Goal: Contribute content

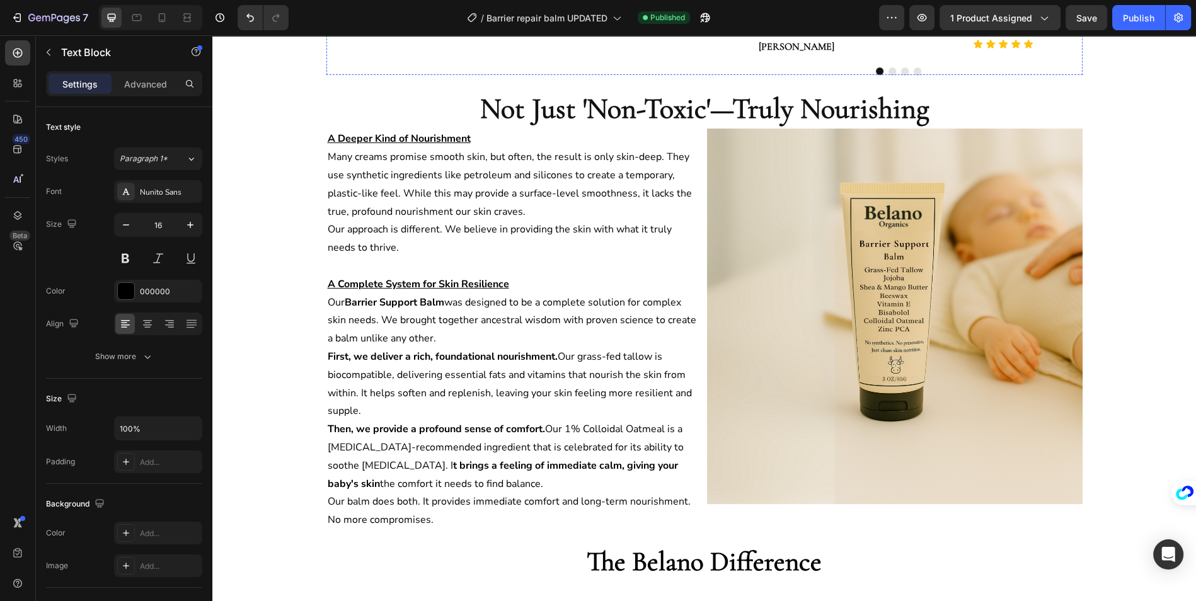
scroll to position [597, 0]
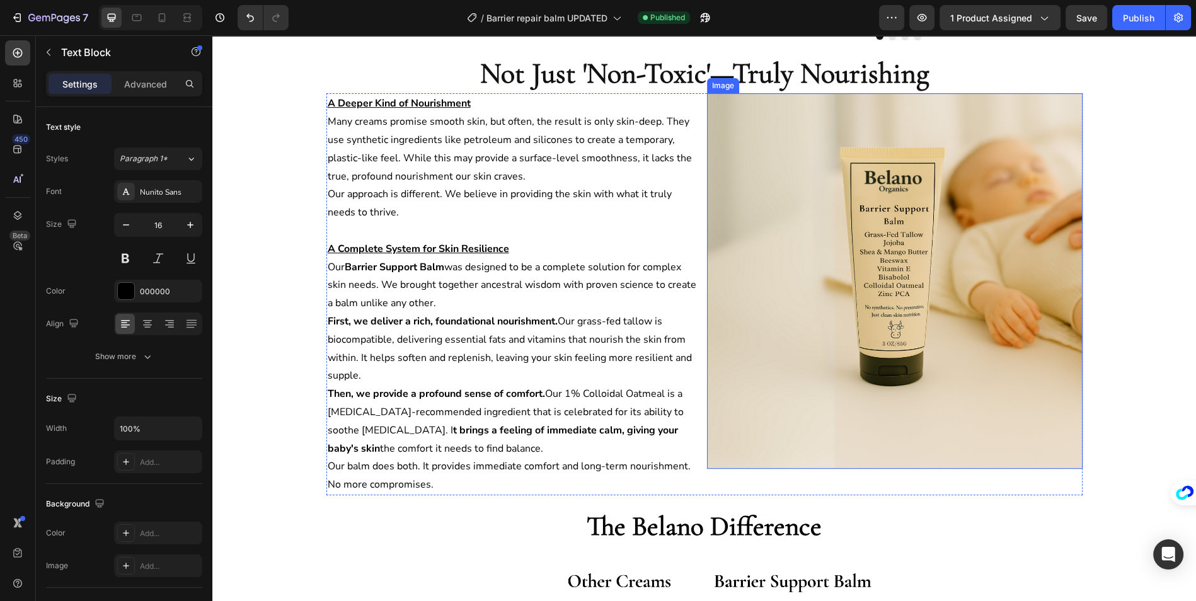
click at [760, 243] on img at bounding box center [894, 280] width 375 height 375
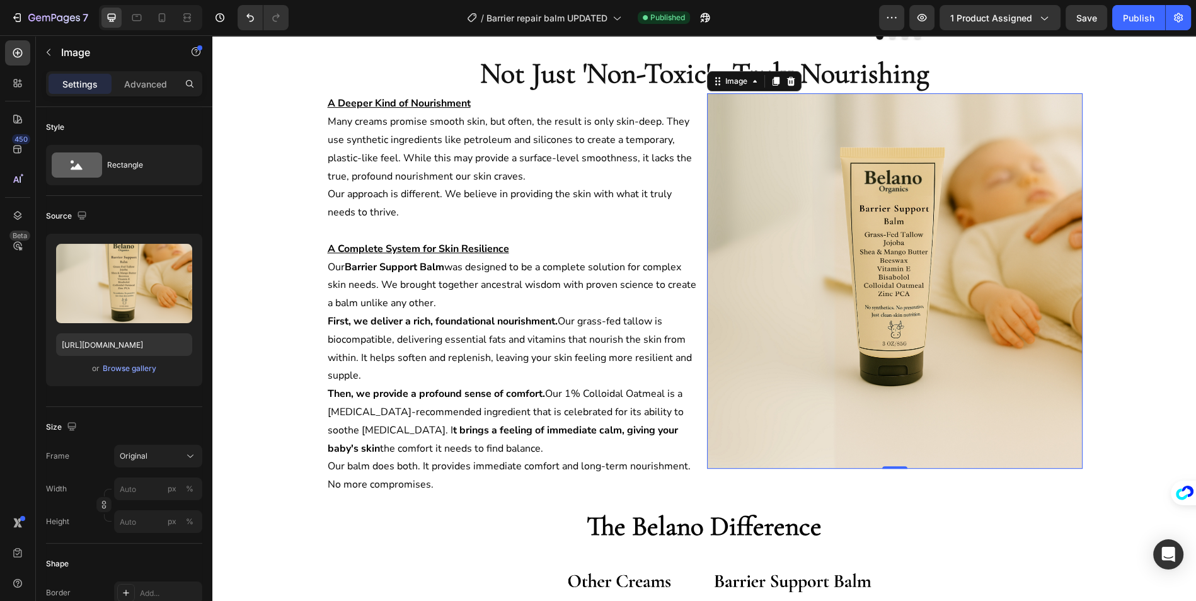
click at [803, 273] on img at bounding box center [894, 280] width 375 height 375
click at [836, 201] on img at bounding box center [894, 280] width 375 height 375
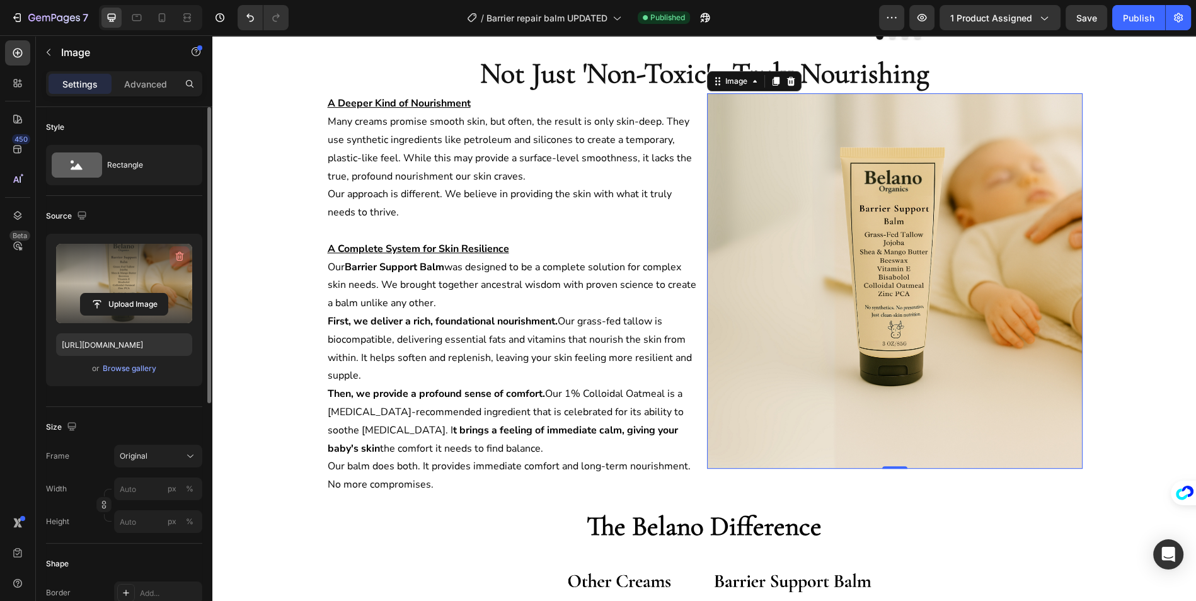
click at [175, 258] on icon "button" at bounding box center [179, 256] width 13 height 13
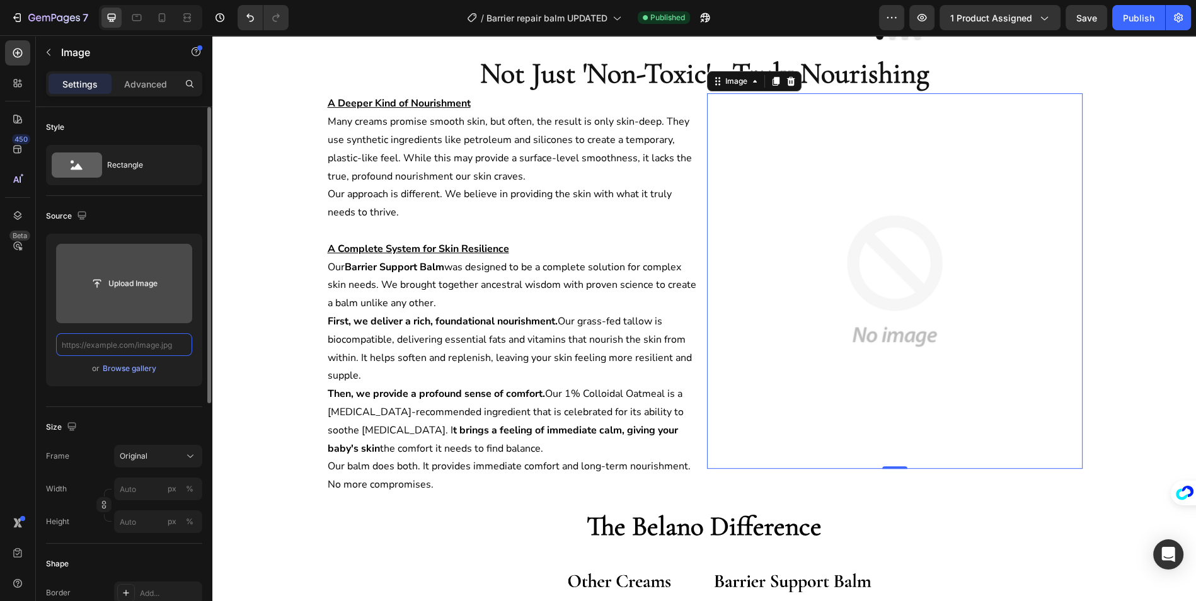
click at [132, 344] on input "text" at bounding box center [124, 344] width 136 height 23
type input "ç"
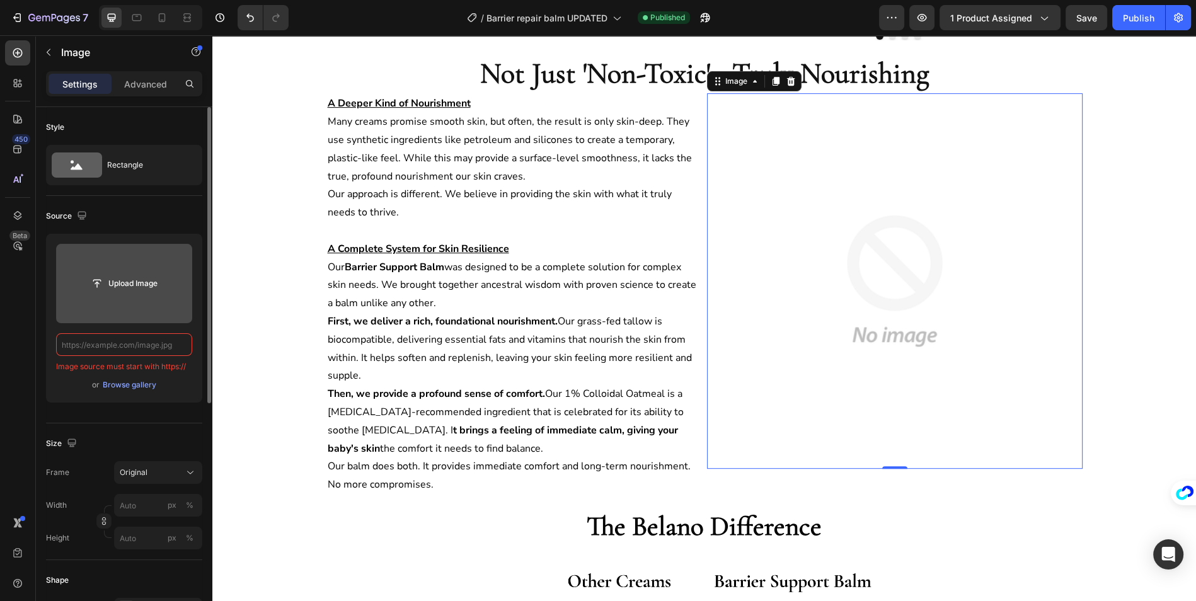
paste input "[URL][DOMAIN_NAME]"
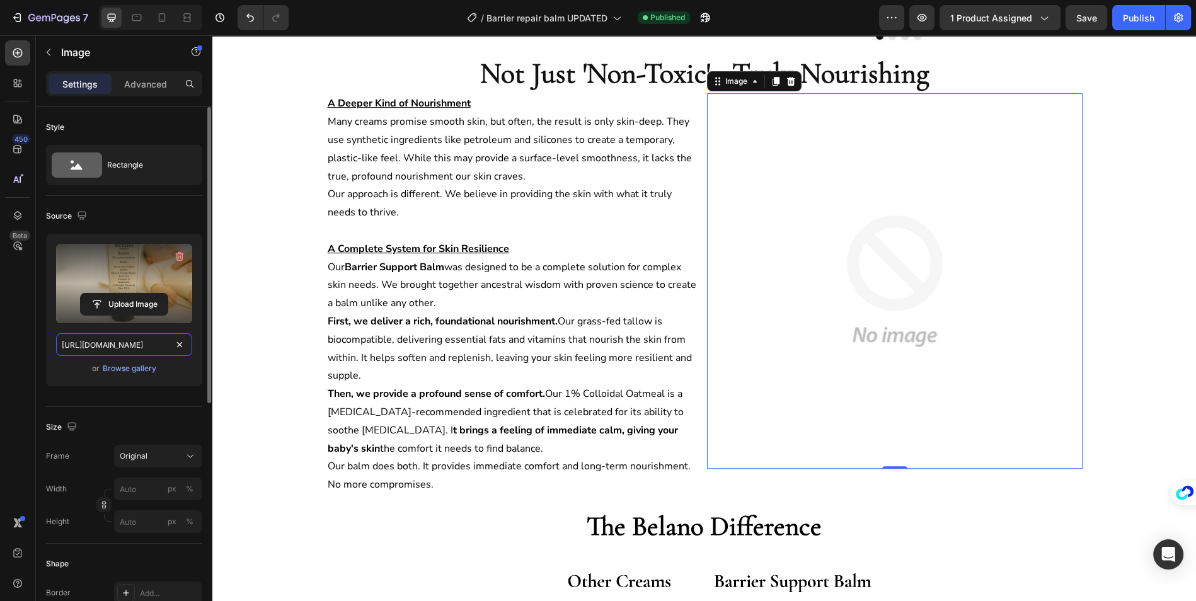
scroll to position [0, 215]
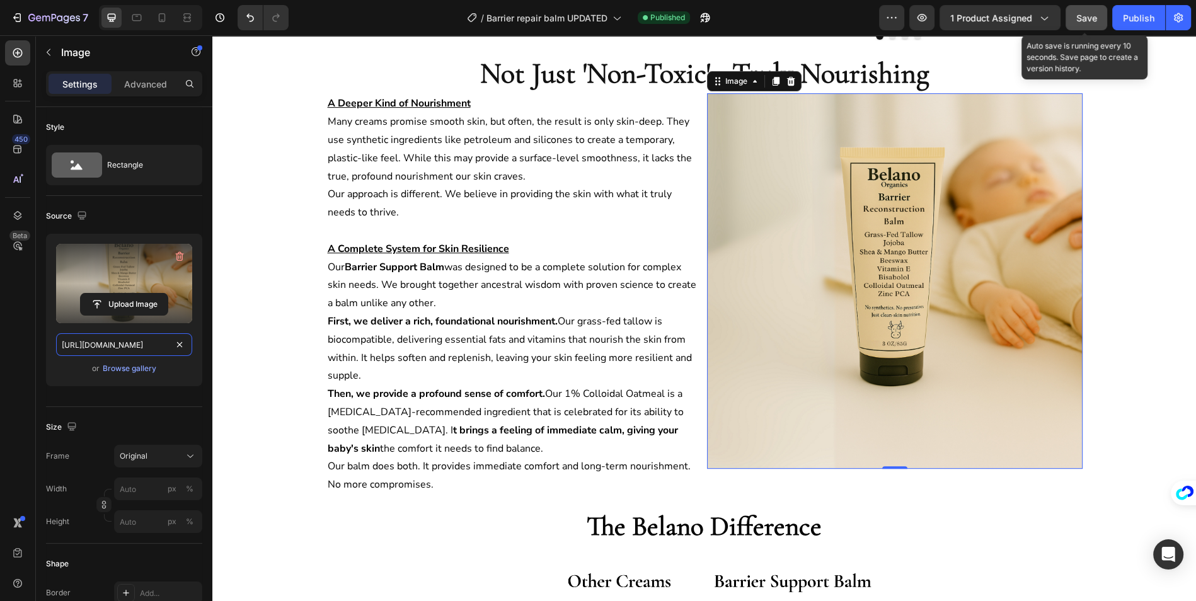
type input "[URL][DOMAIN_NAME]"
click at [1086, 25] on button "Save" at bounding box center [1086, 17] width 42 height 25
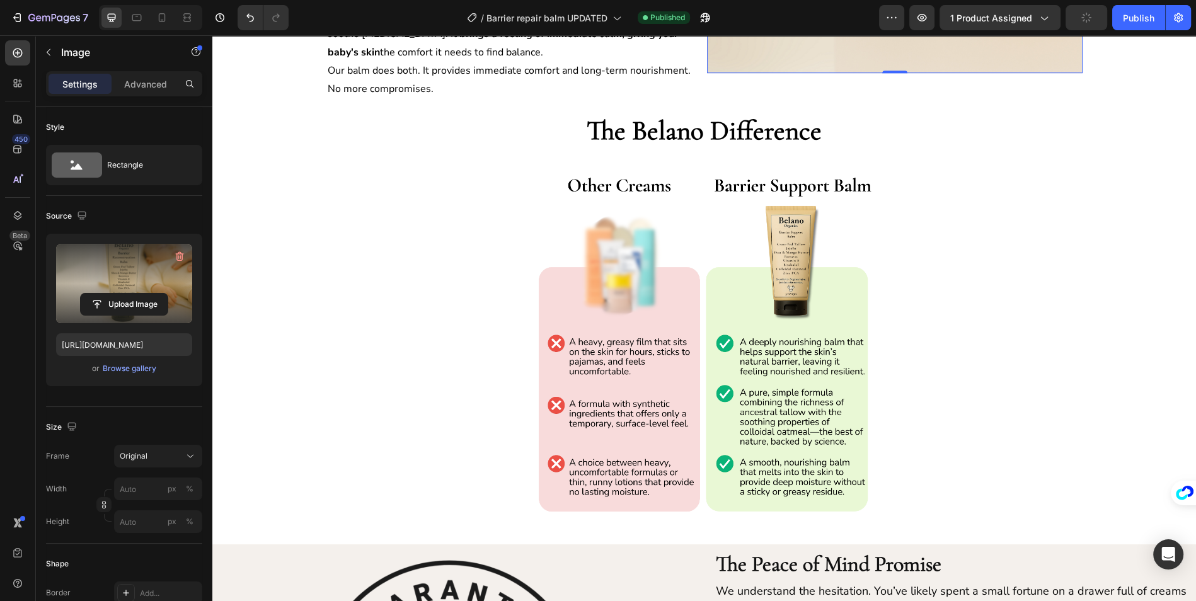
scroll to position [993, 0]
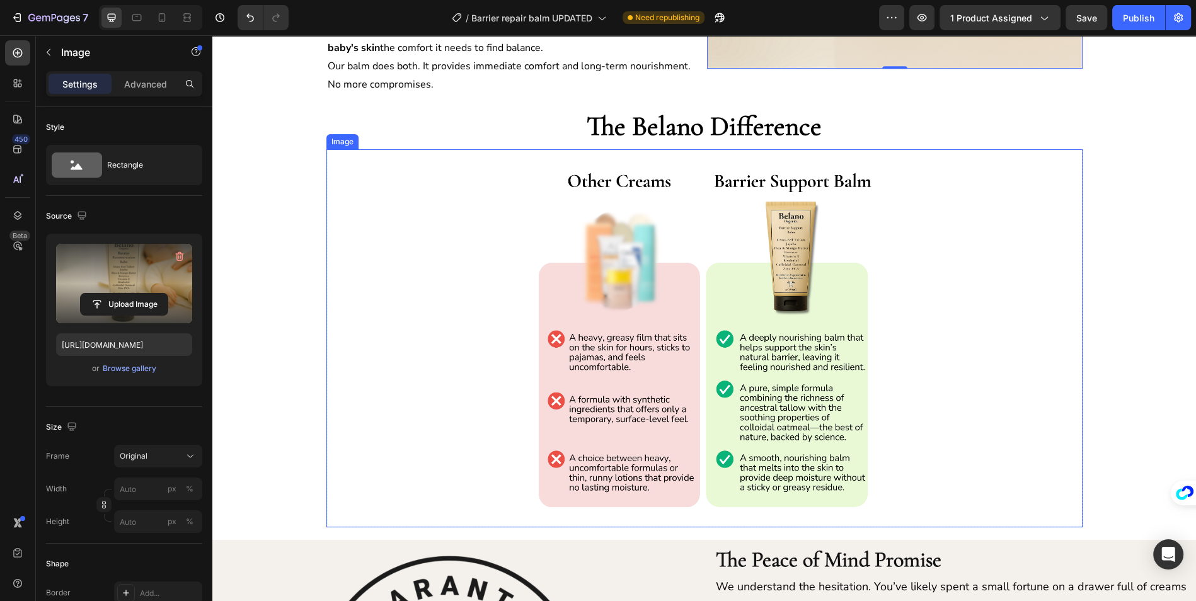
click at [634, 311] on img at bounding box center [704, 338] width 378 height 378
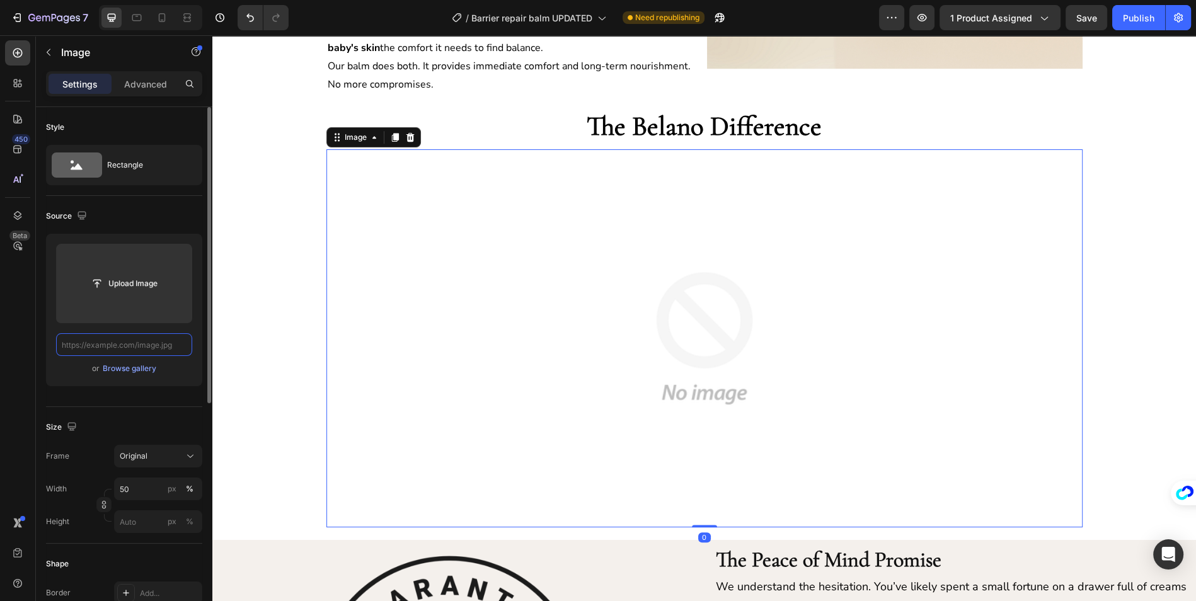
scroll to position [0, 0]
click at [143, 341] on input "text" at bounding box center [124, 344] width 136 height 23
paste input "[URL][DOMAIN_NAME]"
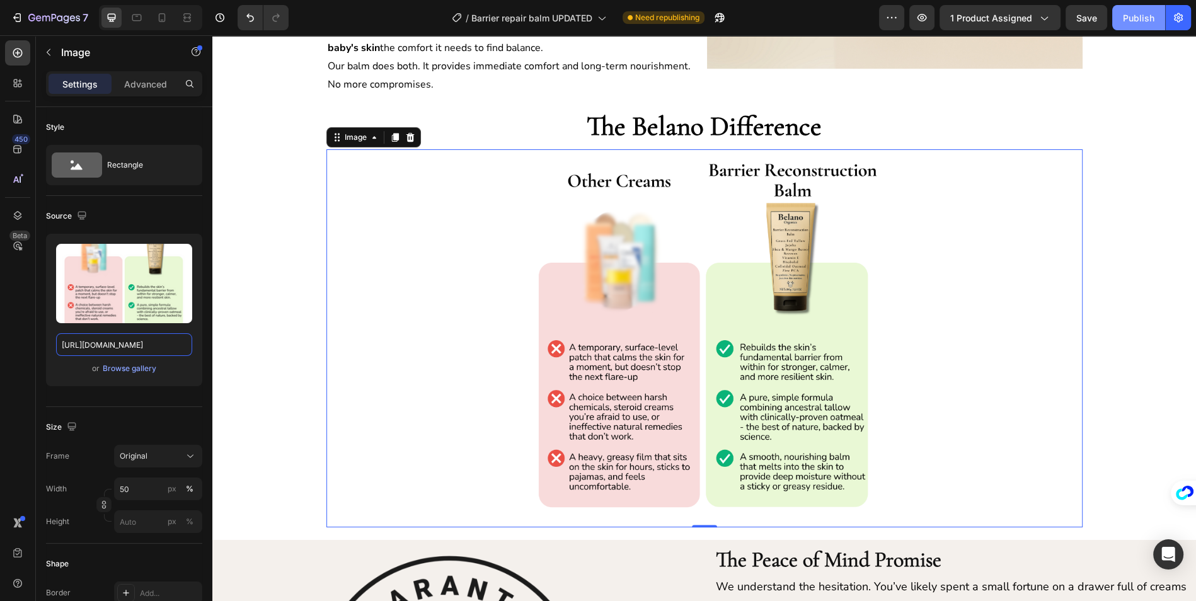
type input "[URL][DOMAIN_NAME]"
click at [1128, 20] on div "Publish" at bounding box center [1138, 17] width 31 height 13
